Goal: Information Seeking & Learning: Learn about a topic

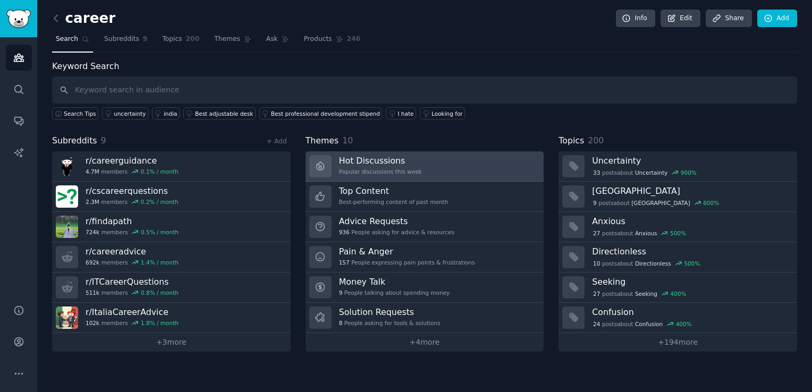
click at [389, 169] on div "Popular discussions this week" at bounding box center [380, 171] width 83 height 7
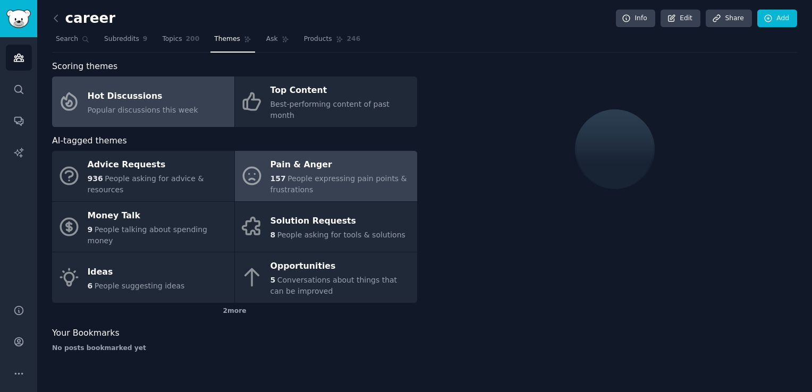
click at [373, 174] on span "People expressing pain points & frustrations" at bounding box center [338, 184] width 137 height 20
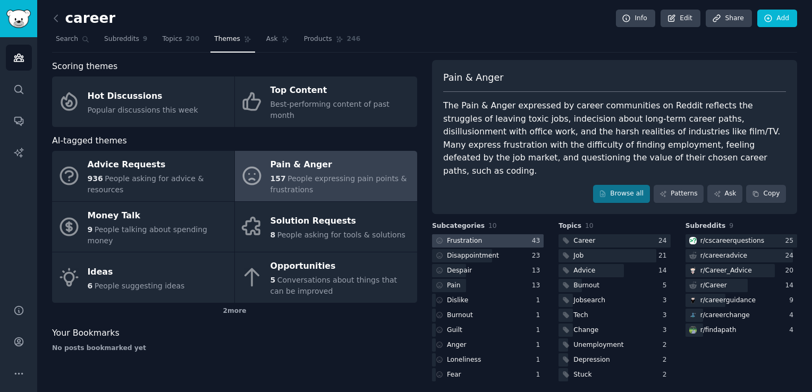
click at [502, 234] on div at bounding box center [488, 240] width 112 height 13
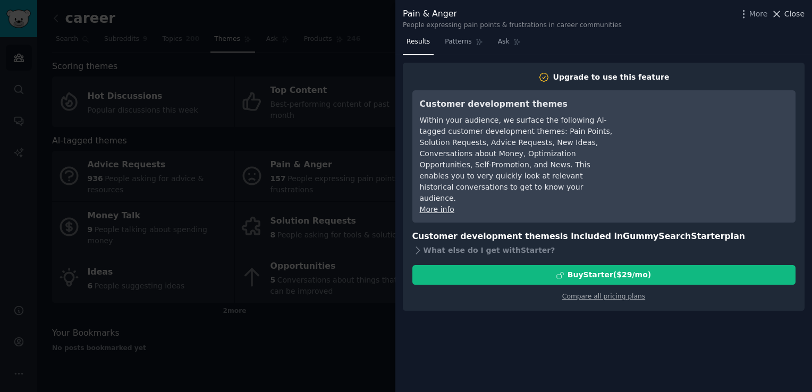
click at [798, 11] on span "Close" at bounding box center [794, 13] width 20 height 11
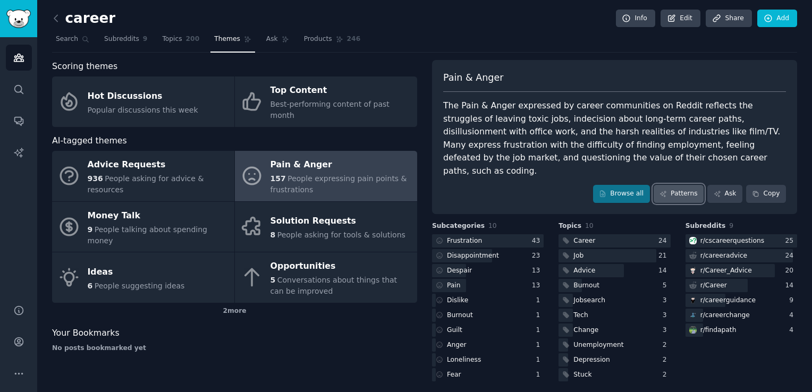
click at [684, 185] on link "Patterns" at bounding box center [678, 194] width 50 height 18
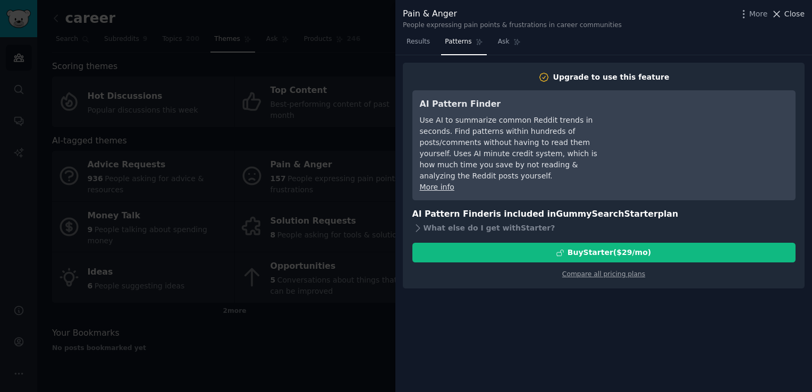
click at [793, 13] on span "Close" at bounding box center [794, 13] width 20 height 11
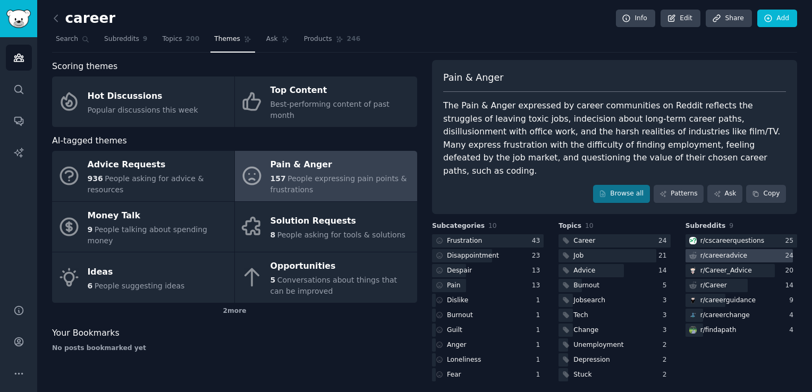
click at [724, 251] on div "r/ careeradvice" at bounding box center [723, 256] width 47 height 10
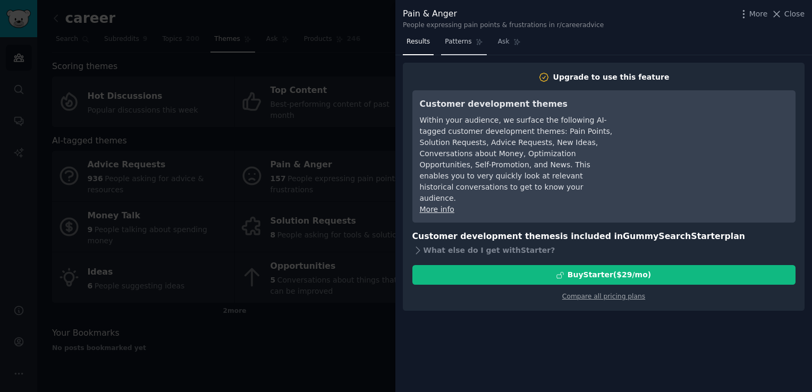
click at [453, 39] on span "Patterns" at bounding box center [458, 42] width 27 height 10
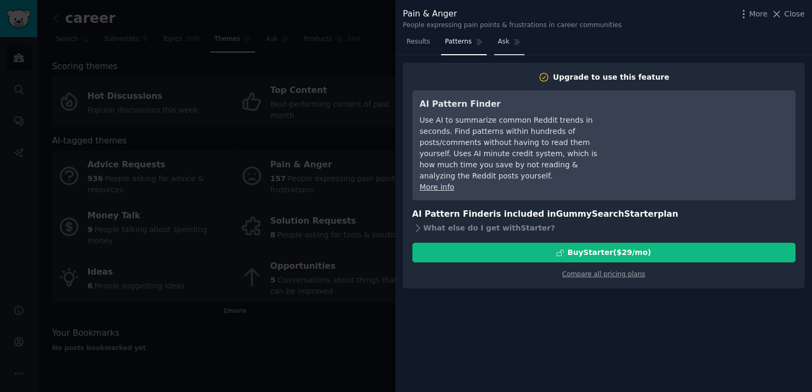
click at [498, 42] on span "Ask" at bounding box center [504, 42] width 12 height 10
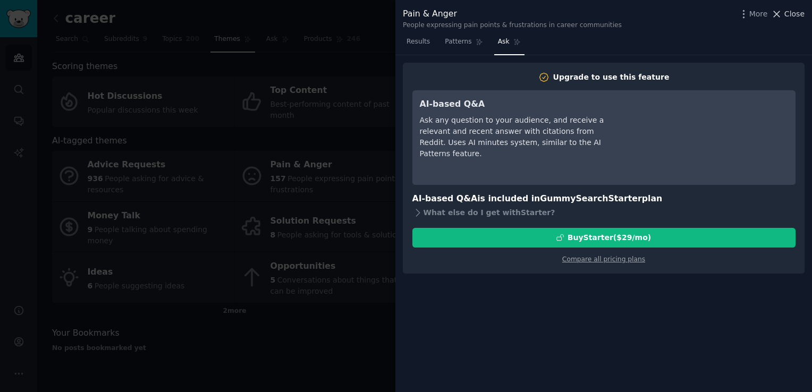
click at [794, 18] on span "Close" at bounding box center [794, 13] width 20 height 11
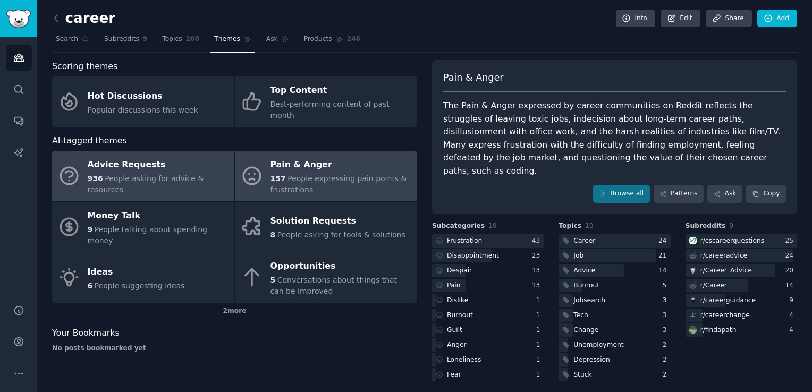
click at [165, 163] on div "Advice Requests" at bounding box center [158, 165] width 141 height 17
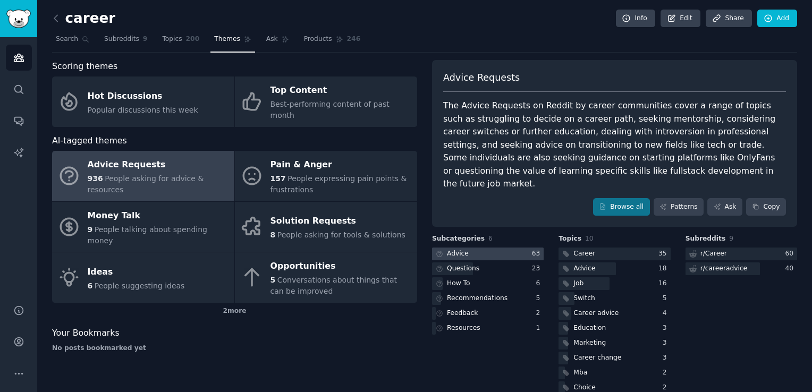
click at [490, 248] on div at bounding box center [488, 254] width 112 height 13
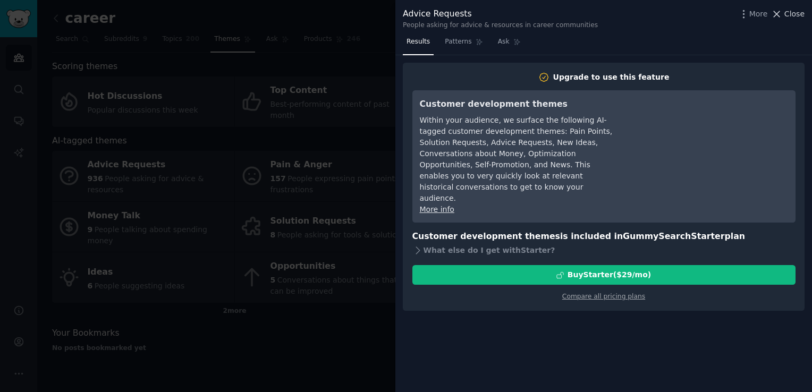
click at [786, 18] on span "Close" at bounding box center [794, 13] width 20 height 11
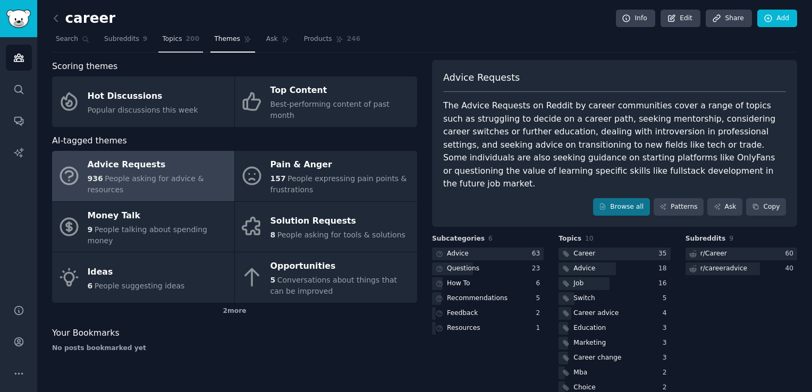
click at [164, 38] on span "Topics" at bounding box center [172, 40] width 20 height 10
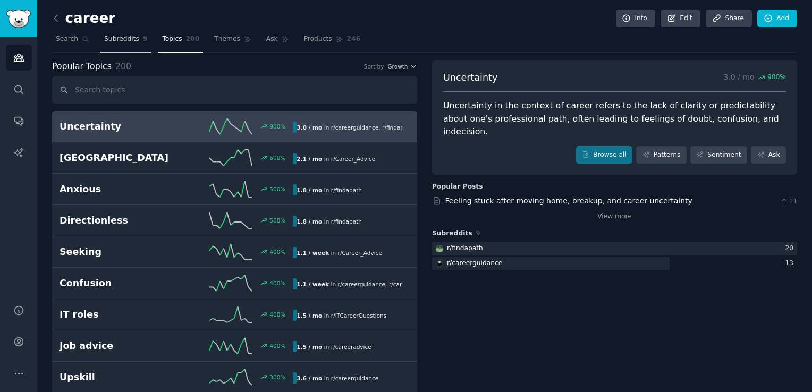
click at [130, 40] on span "Subreddits" at bounding box center [121, 40] width 35 height 10
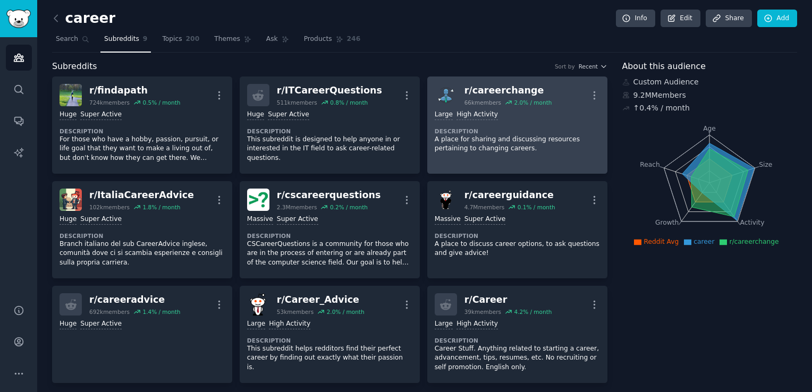
click at [514, 90] on div "r/ careerchange" at bounding box center [508, 90] width 88 height 13
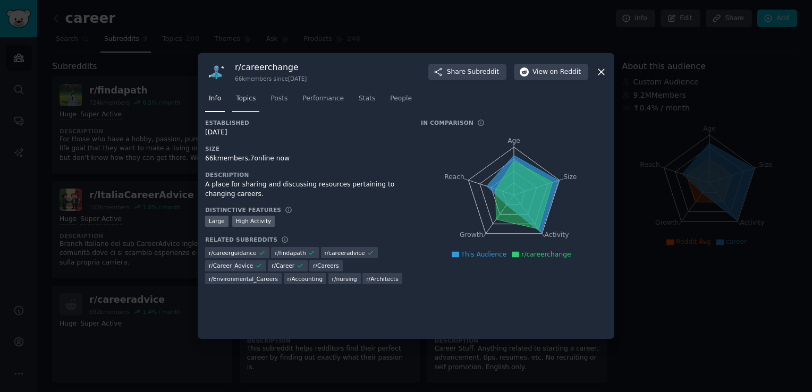
click at [236, 98] on span "Topics" at bounding box center [246, 99] width 20 height 10
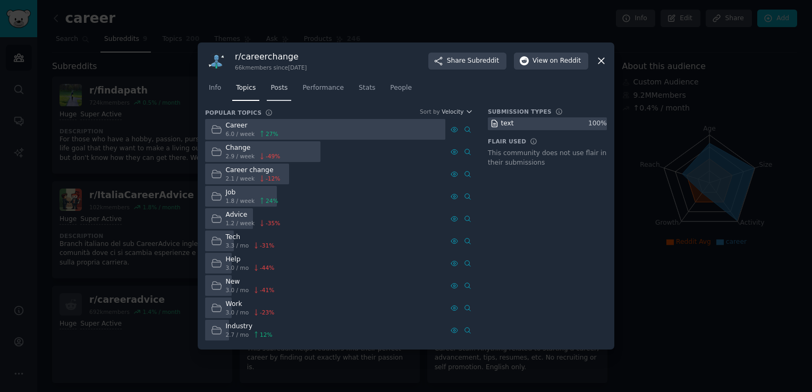
click at [274, 88] on span "Posts" at bounding box center [278, 88] width 17 height 10
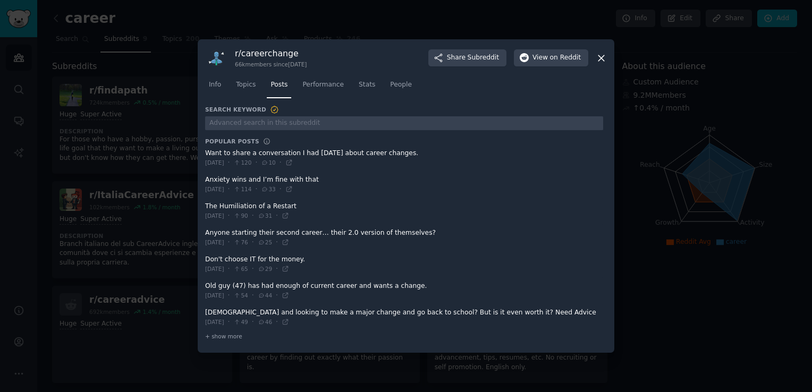
click at [597, 58] on icon at bounding box center [600, 58] width 11 height 11
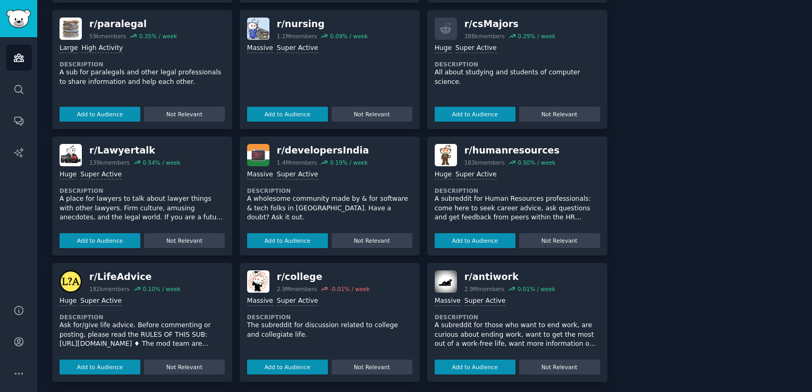
scroll to position [534, 0]
